Goal: Check status

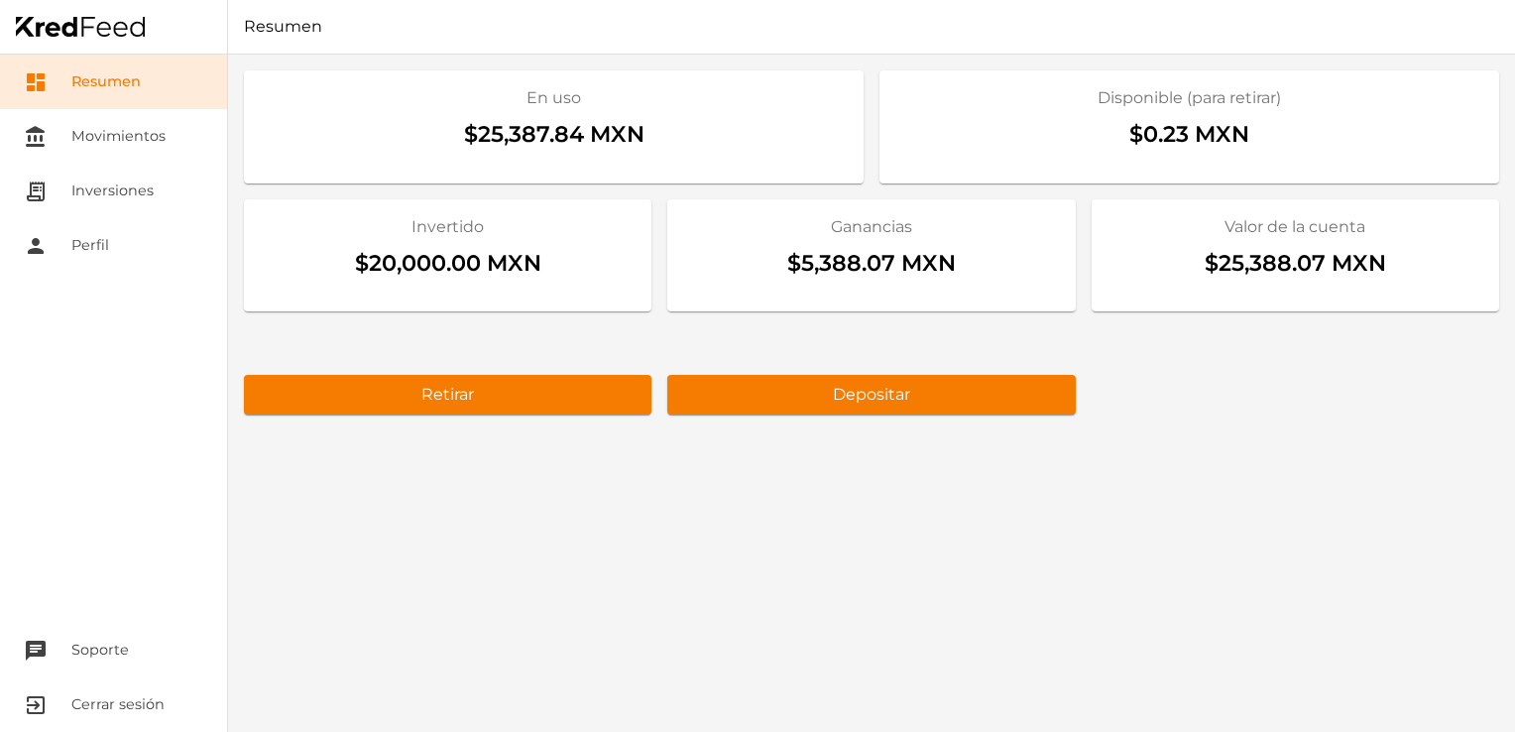
click at [1411, 481] on div "En uso $25,387.84 MXN Disponible (para retirar) $0.23 MXN Invertido $20,000.00 …" at bounding box center [871, 393] width 1287 height 677
click at [1132, 569] on div "En uso $25,387.84 MXN Disponible (para retirar) $0.23 MXN Invertido $20,000.00 …" at bounding box center [871, 393] width 1287 height 677
